Goal: Task Accomplishment & Management: Complete application form

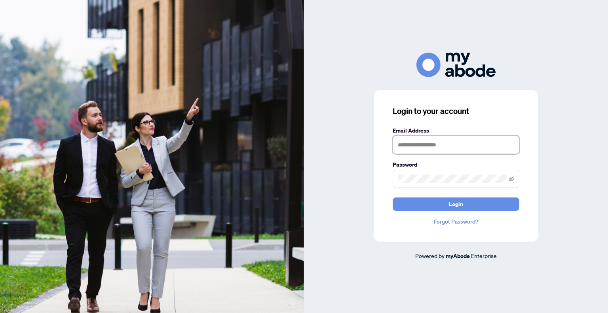
drag, startPoint x: 431, startPoint y: 139, endPoint x: 433, endPoint y: 145, distance: 6.5
click at [431, 139] on input "text" at bounding box center [455, 145] width 127 height 18
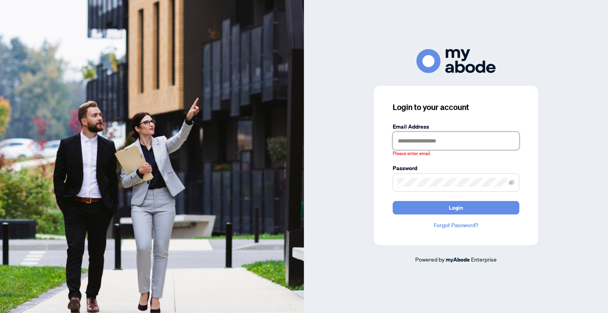
type input "**********"
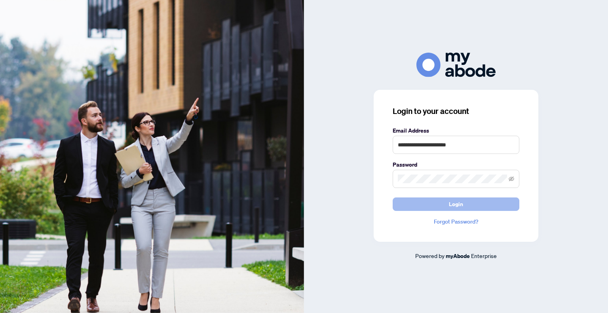
click at [452, 204] on span "Login" at bounding box center [456, 204] width 14 height 13
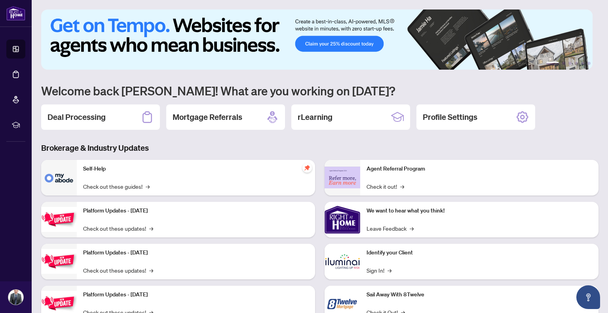
click at [97, 120] on h2 "Deal Processing" at bounding box center [76, 117] width 58 height 11
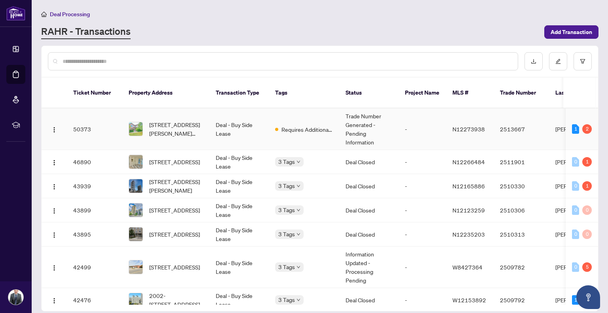
click at [182, 120] on span "[STREET_ADDRESS][PERSON_NAME][PERSON_NAME]" at bounding box center [176, 128] width 54 height 17
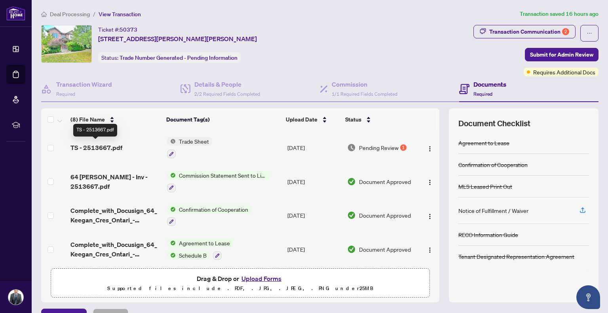
click at [113, 145] on span "TS - 2513667.pdf" at bounding box center [96, 147] width 52 height 9
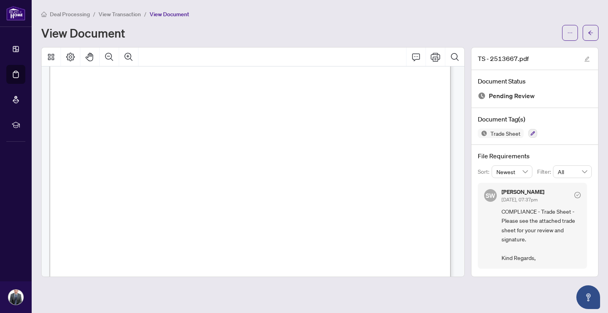
scroll to position [211, 0]
click at [567, 32] on icon "ellipsis" at bounding box center [570, 33] width 6 height 6
click at [528, 46] on span "Download" at bounding box center [541, 49] width 60 height 9
click at [586, 31] on button "button" at bounding box center [590, 33] width 16 height 16
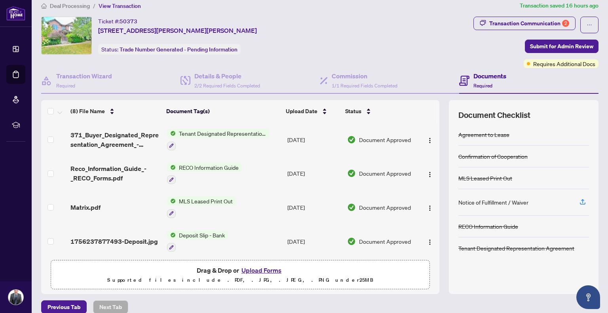
scroll to position [13, 0]
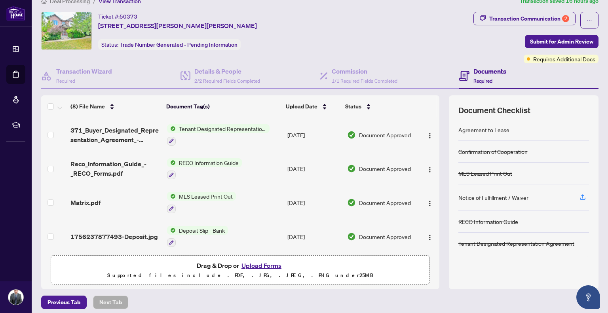
click at [266, 261] on button "Upload Forms" at bounding box center [261, 265] width 45 height 10
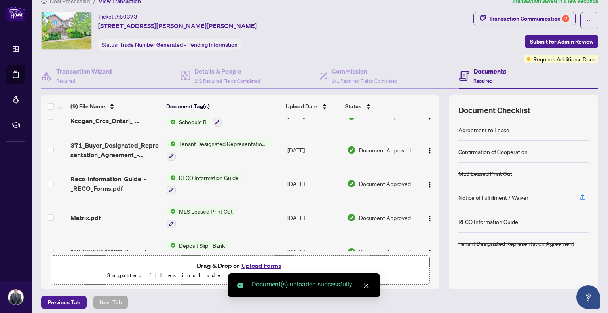
scroll to position [161, 0]
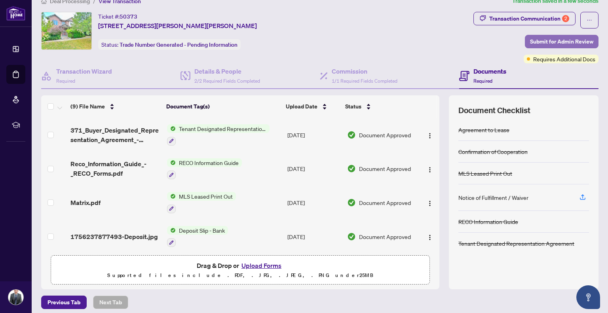
click at [551, 41] on span "Submit for Admin Review" at bounding box center [561, 41] width 63 height 13
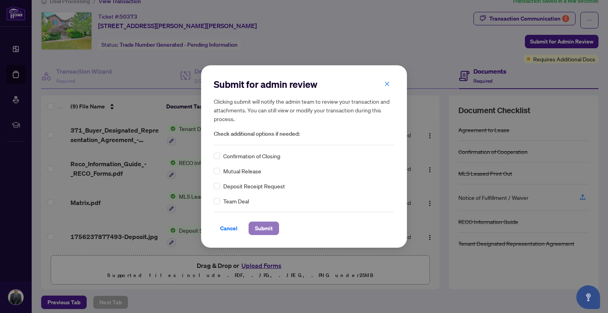
click at [268, 229] on span "Submit" at bounding box center [264, 228] width 18 height 13
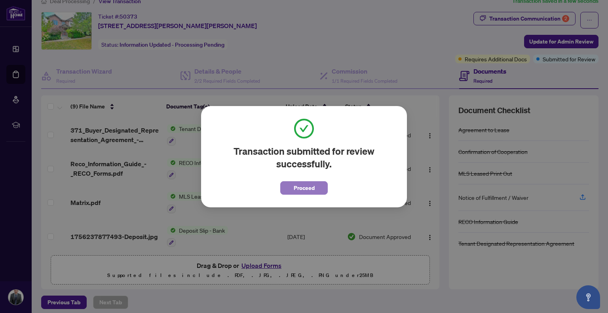
click at [316, 187] on button "Proceed" at bounding box center [303, 187] width 47 height 13
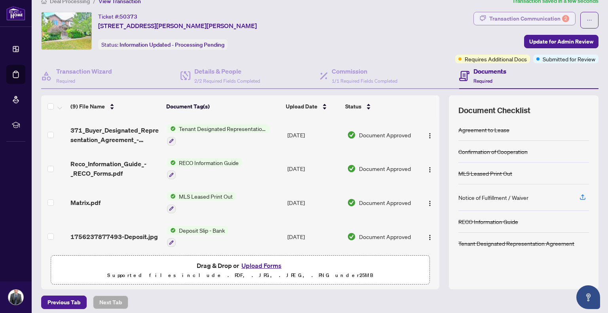
click at [542, 22] on div "Transaction Communication 2" at bounding box center [529, 18] width 80 height 13
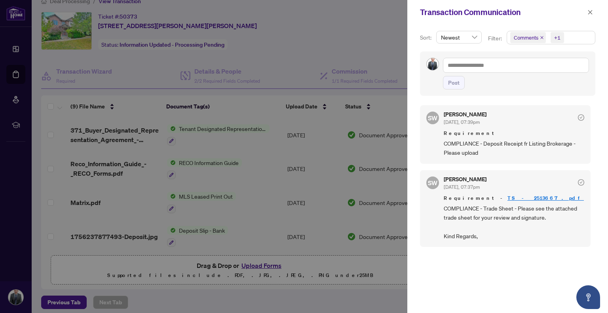
click at [354, 15] on div at bounding box center [304, 156] width 608 height 313
click at [333, 55] on div at bounding box center [304, 156] width 608 height 313
click at [589, 10] on icon "close" at bounding box center [590, 12] width 6 height 6
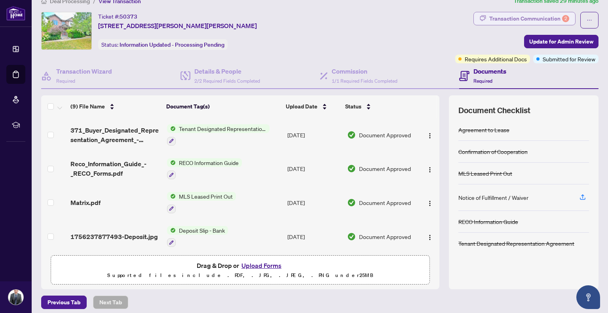
click at [537, 16] on div "Transaction Communication 2" at bounding box center [529, 18] width 80 height 13
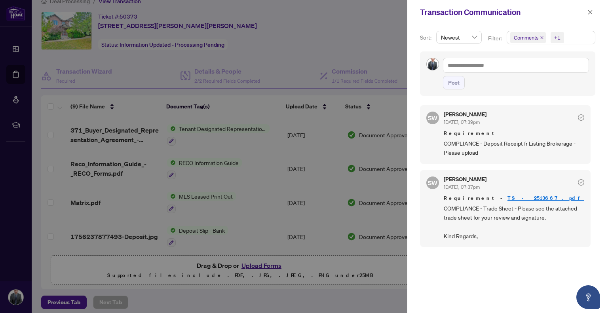
click at [296, 27] on div at bounding box center [304, 156] width 608 height 313
